Goal: Information Seeking & Learning: Learn about a topic

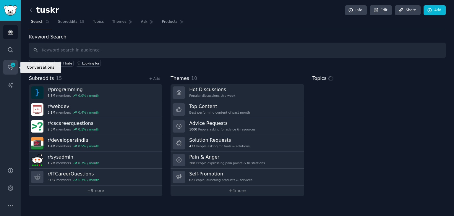
click at [13, 64] on span "1" at bounding box center [12, 65] width 5 height 4
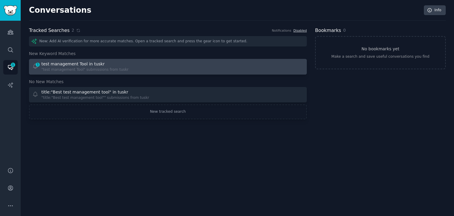
click at [143, 70] on div "1 test management Tool in tuskr "test management Tool" submissions from tuskr" at bounding box center [98, 67] width 132 height 12
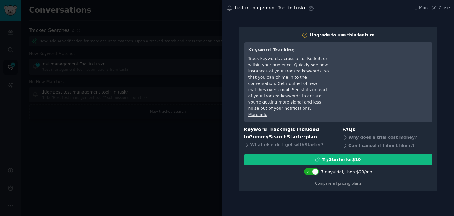
click at [169, 137] on div at bounding box center [227, 108] width 454 height 216
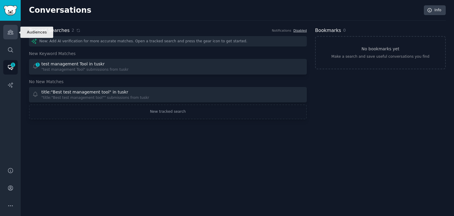
click at [8, 35] on icon "Sidebar" at bounding box center [10, 32] width 6 height 6
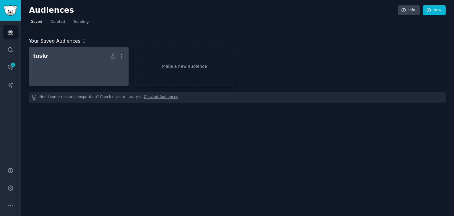
click at [55, 67] on div at bounding box center [78, 71] width 91 height 21
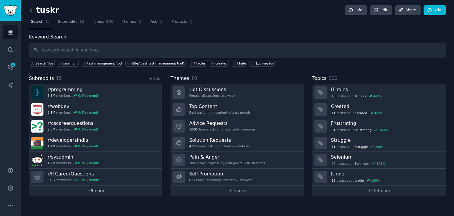
click at [101, 189] on link "+ 9 more" at bounding box center [95, 190] width 133 height 10
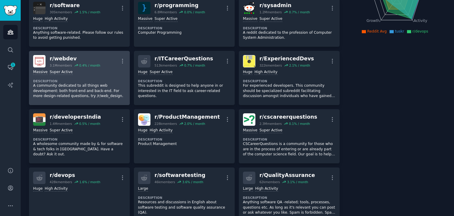
scroll to position [103, 0]
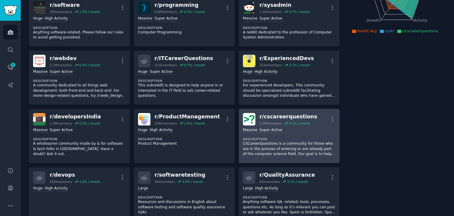
click at [280, 115] on div "r/ cscareerquestions" at bounding box center [288, 116] width 58 height 7
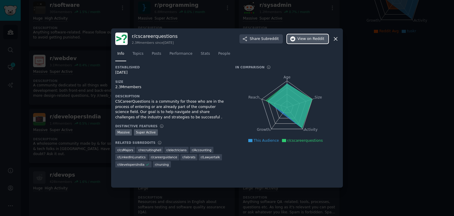
click at [299, 37] on button "View on Reddit" at bounding box center [307, 38] width 41 height 9
click at [372, 82] on div at bounding box center [227, 108] width 454 height 216
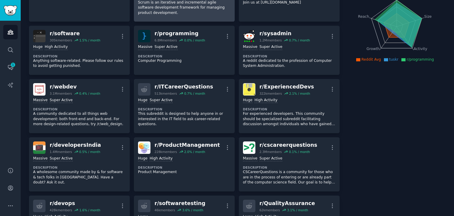
scroll to position [75, 0]
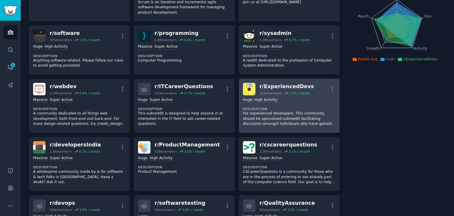
click at [279, 113] on p "For experienced developers. This community should be specialized subreddit faci…" at bounding box center [289, 119] width 92 height 16
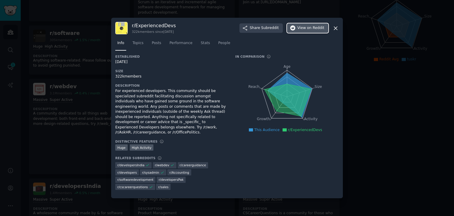
click at [291, 33] on button "View on Reddit" at bounding box center [307, 27] width 41 height 9
